Goal: Navigation & Orientation: Find specific page/section

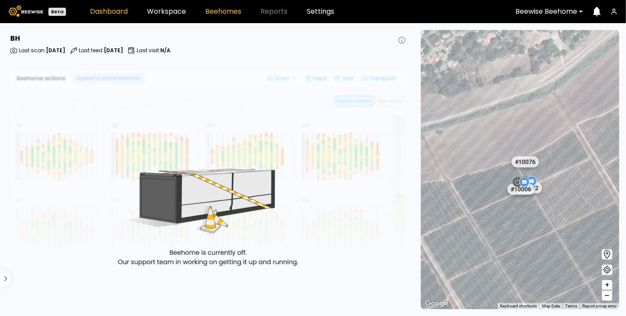
click at [97, 9] on link "Dashboard" at bounding box center [109, 11] width 38 height 7
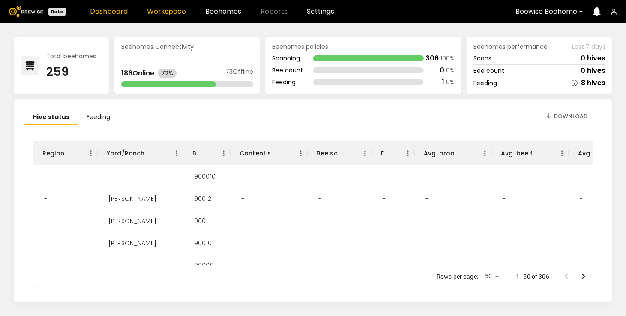
click at [174, 9] on link "Workspace" at bounding box center [166, 11] width 39 height 7
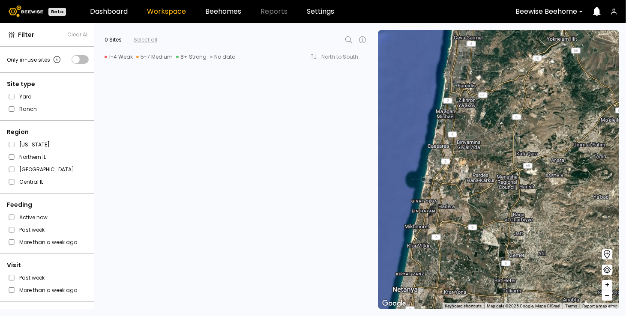
click at [577, 10] on div "Beewise Beehome" at bounding box center [546, 12] width 74 height 20
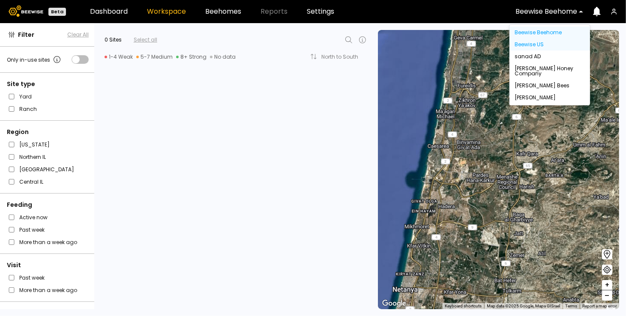
click at [532, 45] on div "Beewise US" at bounding box center [549, 45] width 81 height 12
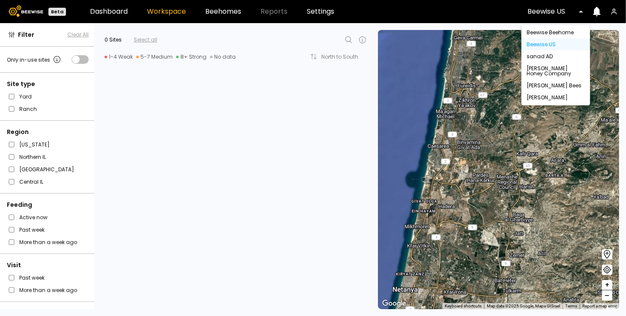
click at [586, 12] on div at bounding box center [586, 12] width 0 height 0
click at [547, 42] on div "Beewise US" at bounding box center [555, 45] width 69 height 12
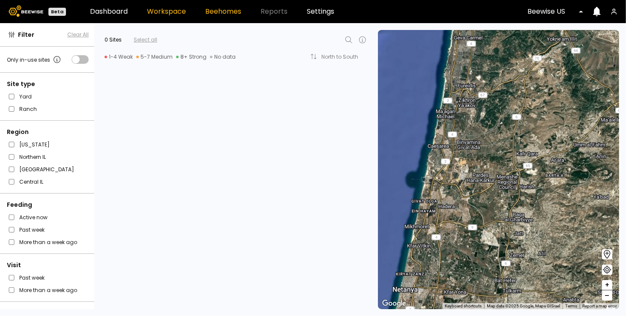
click at [215, 13] on link "Beehomes" at bounding box center [223, 11] width 36 height 7
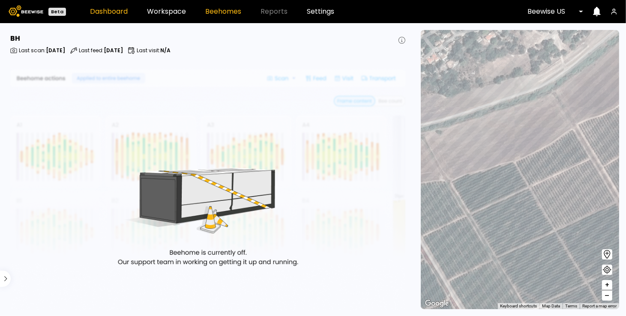
click at [110, 12] on link "Dashboard" at bounding box center [109, 11] width 38 height 7
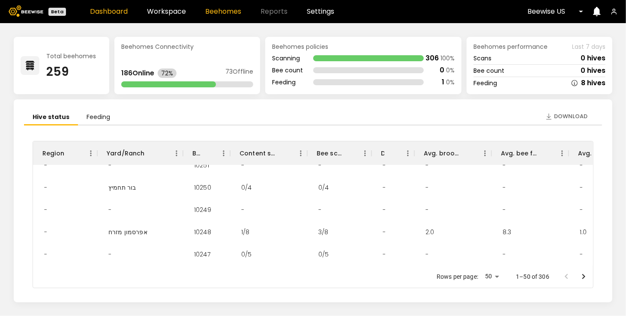
click at [217, 9] on link "Beehomes" at bounding box center [223, 11] width 36 height 7
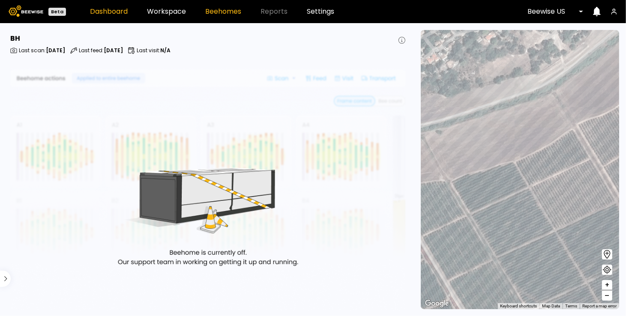
click at [103, 12] on link "Dashboard" at bounding box center [109, 11] width 38 height 7
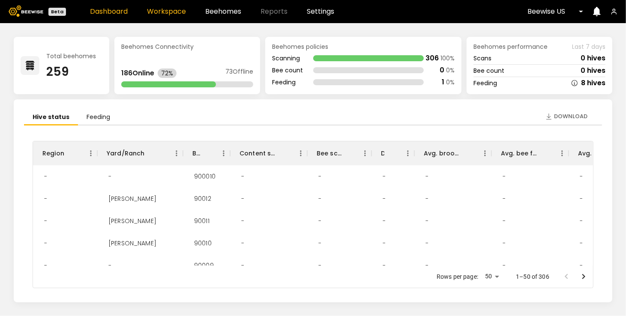
click at [160, 15] on link "Workspace" at bounding box center [166, 11] width 39 height 7
click at [110, 13] on link "Dashboard" at bounding box center [109, 11] width 38 height 7
click at [167, 14] on link "Workspace" at bounding box center [166, 11] width 39 height 7
